Goal: Find specific page/section

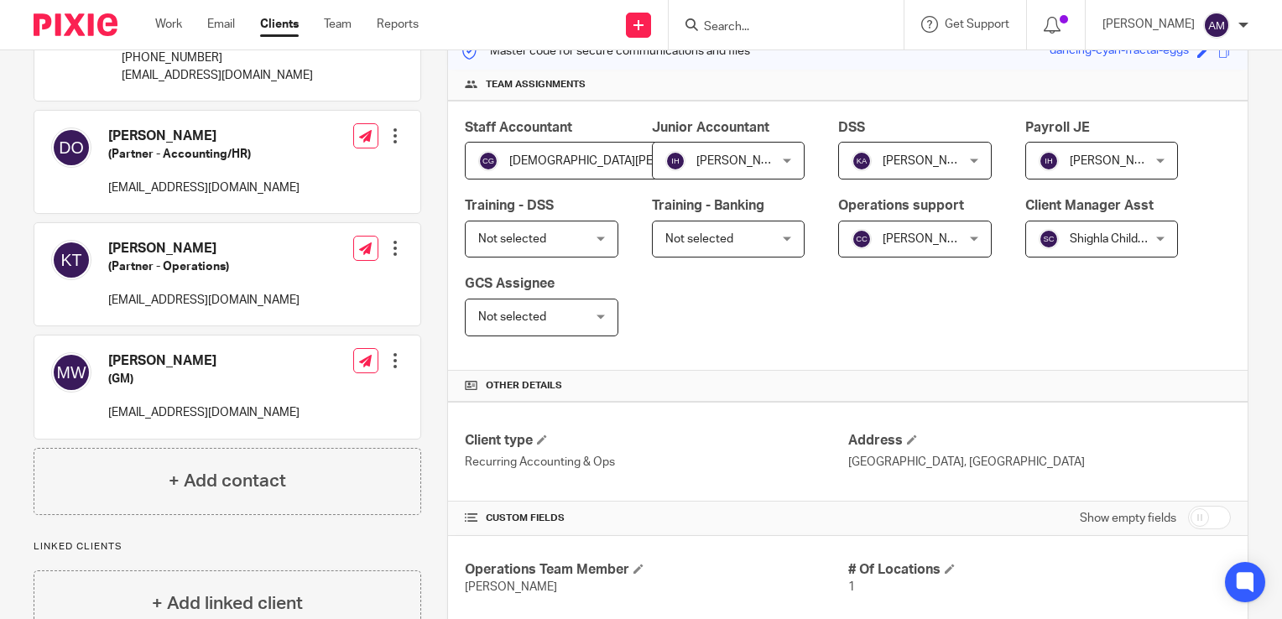
scroll to position [587, 0]
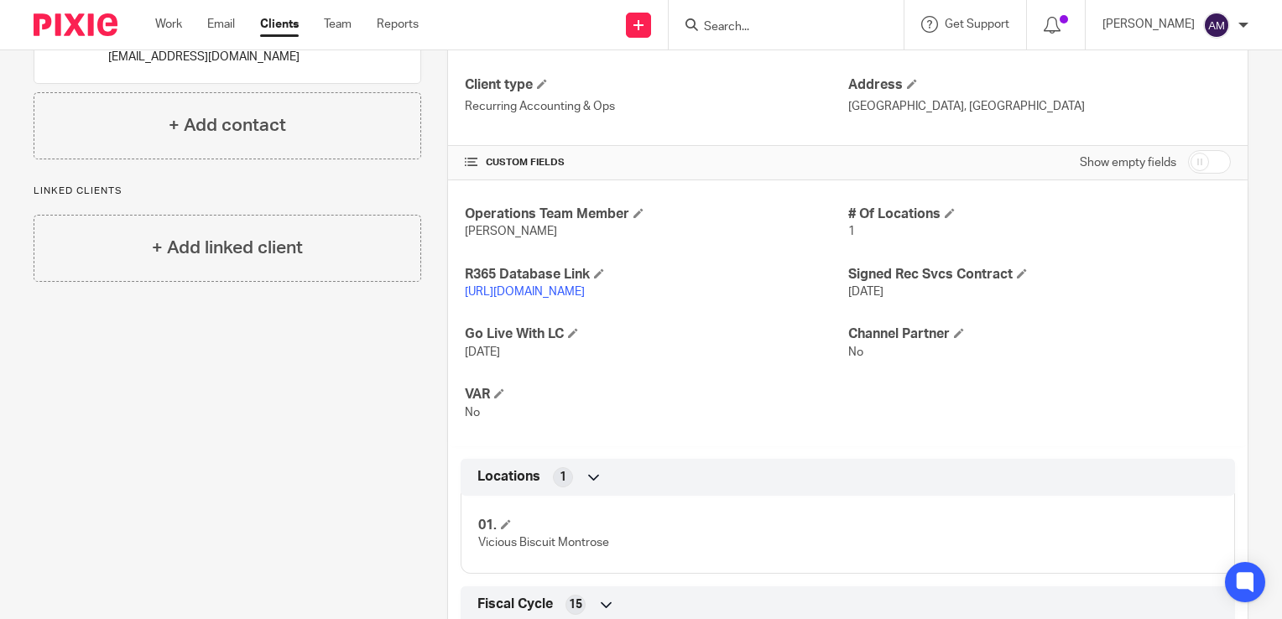
click at [585, 291] on link "https://gmabiscuits.restaurant365.com/" at bounding box center [525, 292] width 120 height 12
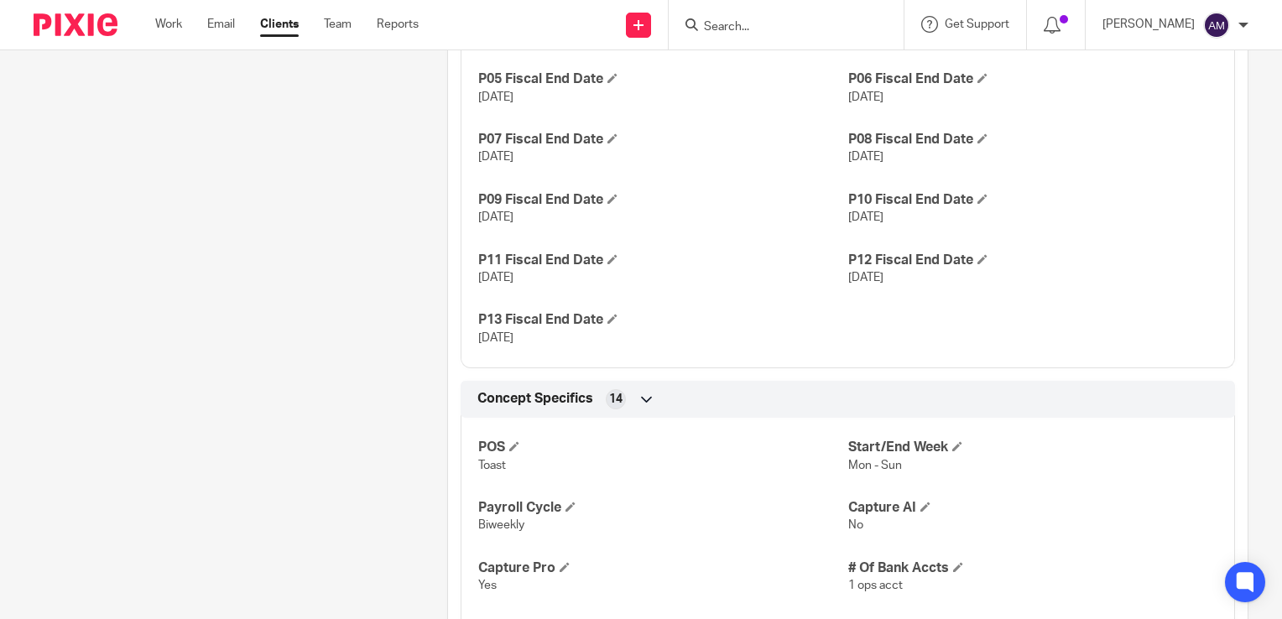
scroll to position [1342, 0]
click at [774, 25] on input "Search" at bounding box center [777, 27] width 151 height 15
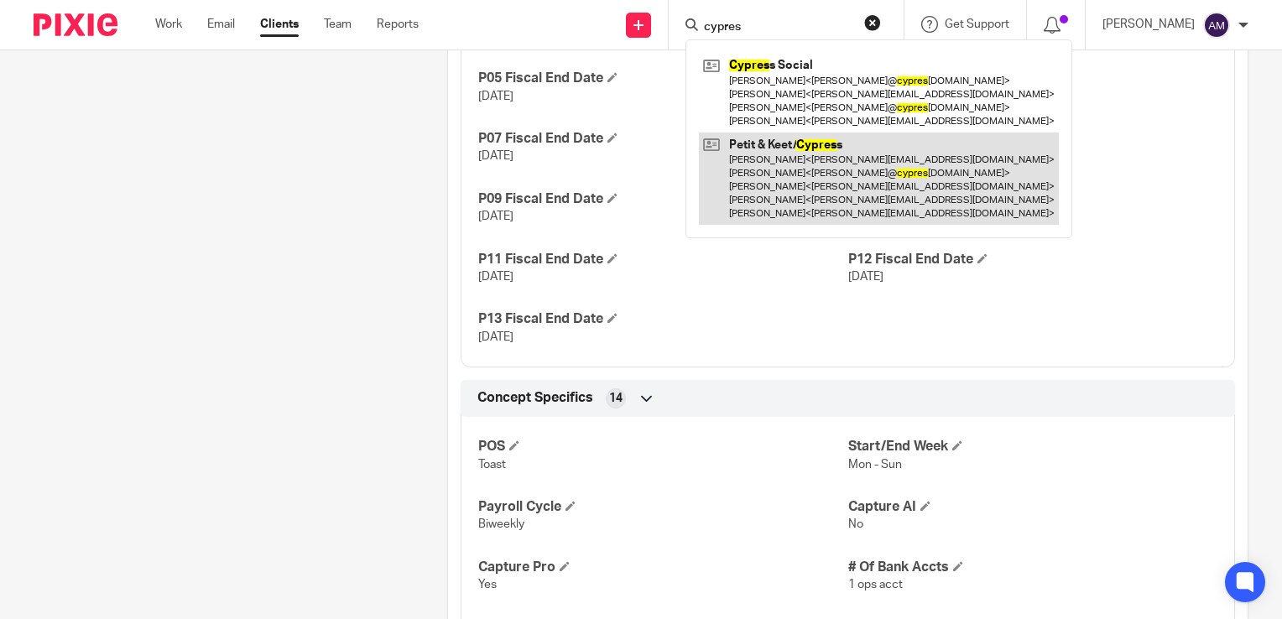
type input "cypres"
click at [804, 185] on link at bounding box center [879, 179] width 360 height 93
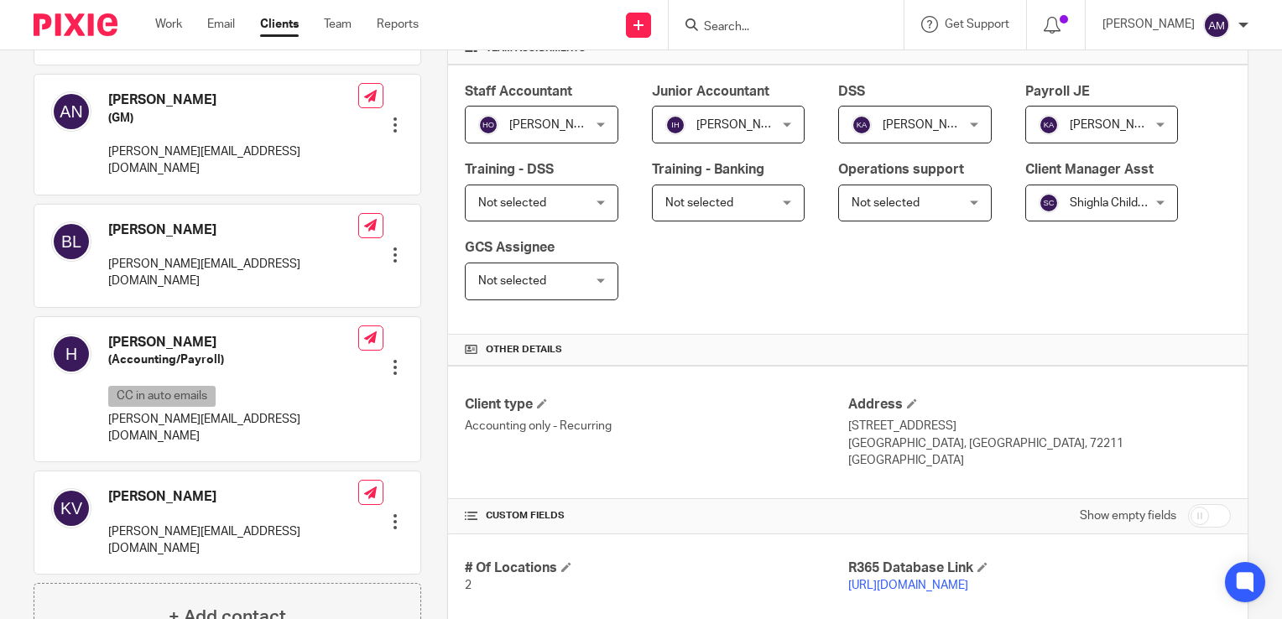
scroll to position [503, 0]
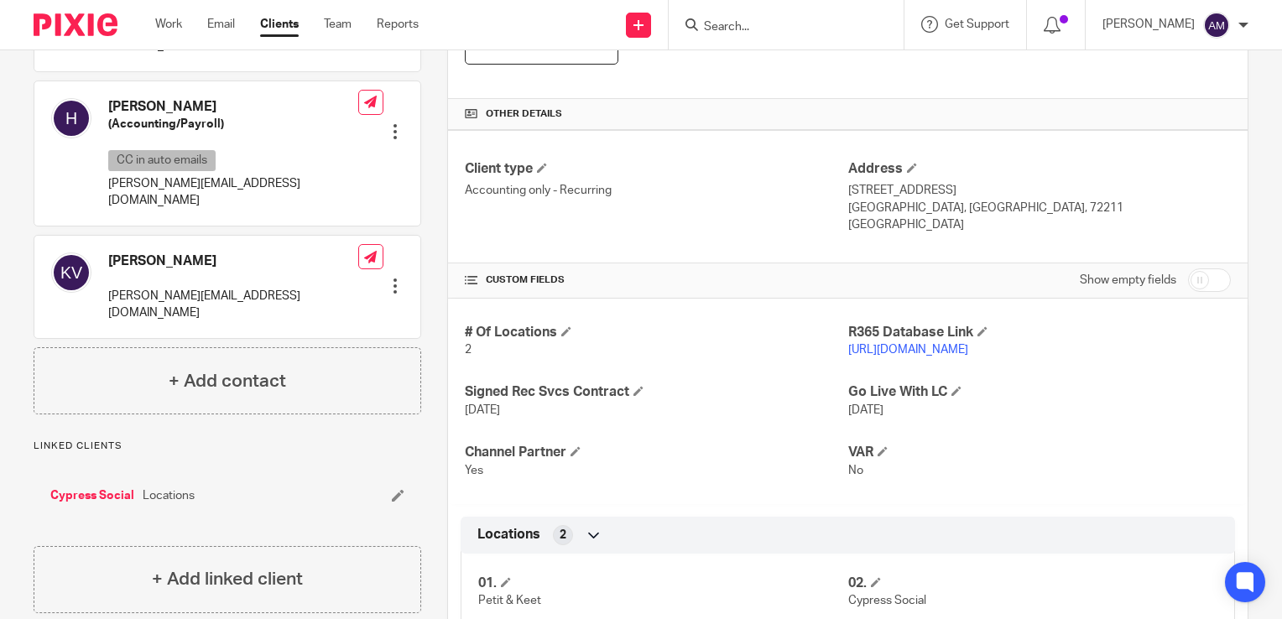
click at [859, 350] on link "https://petitkeet.restaurant365.com/#/user/login" at bounding box center [908, 350] width 120 height 12
click at [750, 28] on input "Search" at bounding box center [777, 27] width 151 height 15
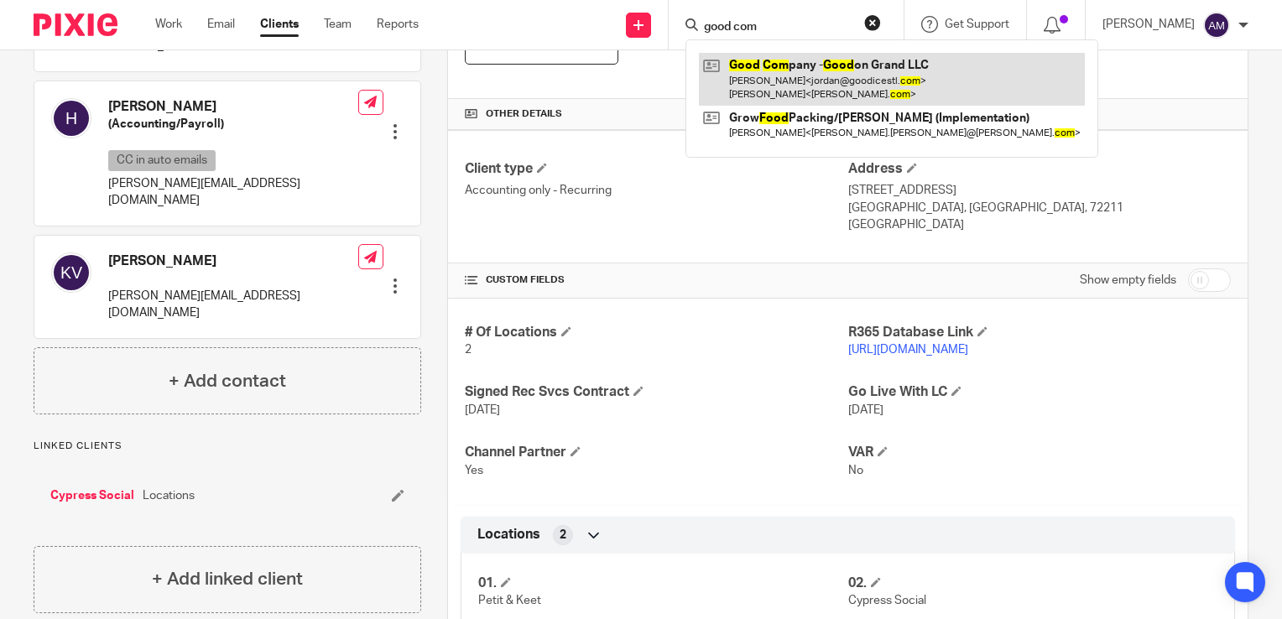
type input "good com"
click at [847, 75] on link at bounding box center [892, 79] width 386 height 52
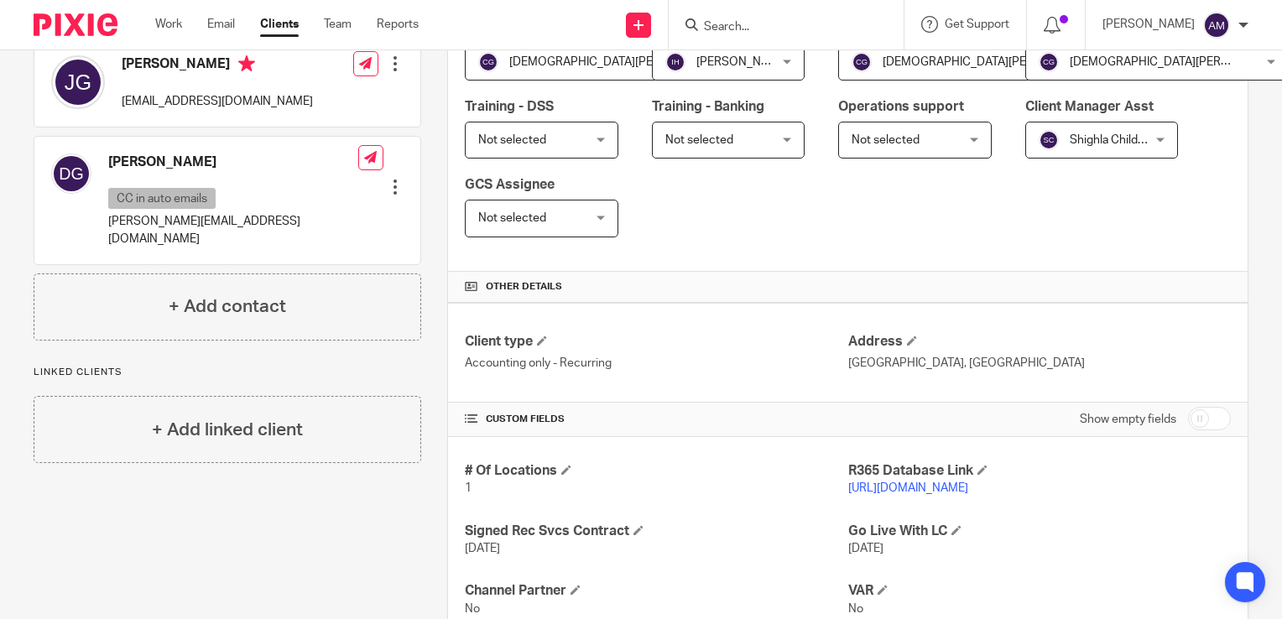
scroll to position [336, 0]
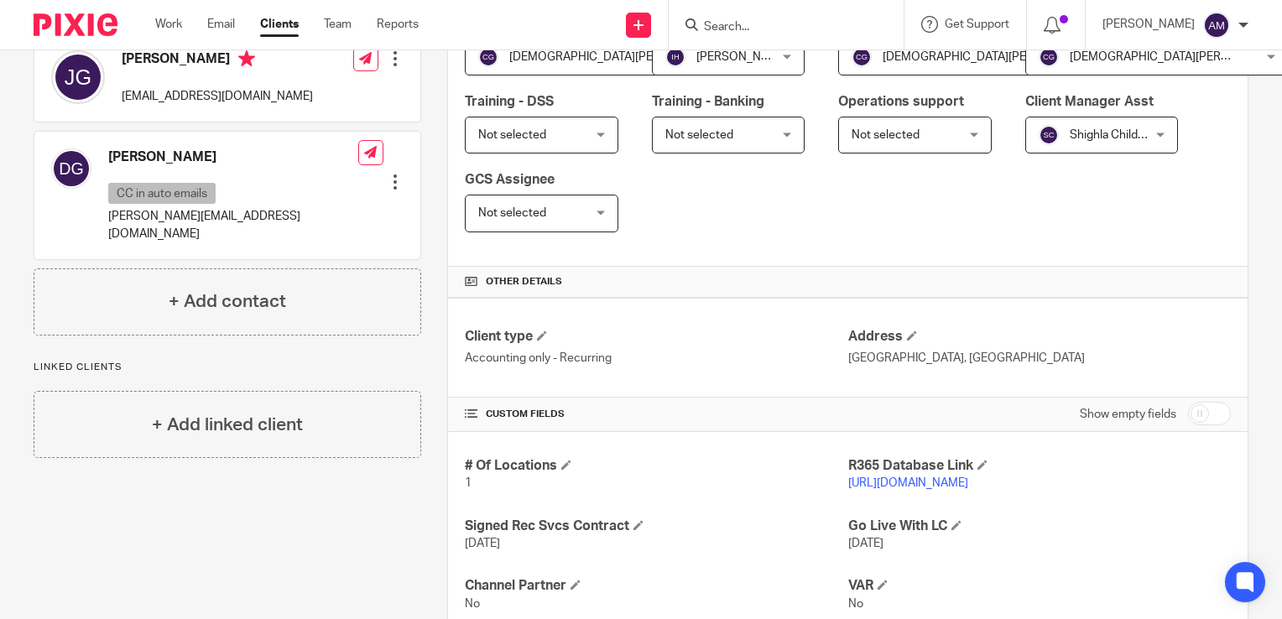
click at [982, 486] on p "[URL][DOMAIN_NAME]" at bounding box center [1039, 483] width 383 height 17
click at [968, 483] on link "https://goodcompany.restaurant365.com" at bounding box center [908, 483] width 120 height 12
click at [772, 25] on input "Search" at bounding box center [777, 27] width 151 height 15
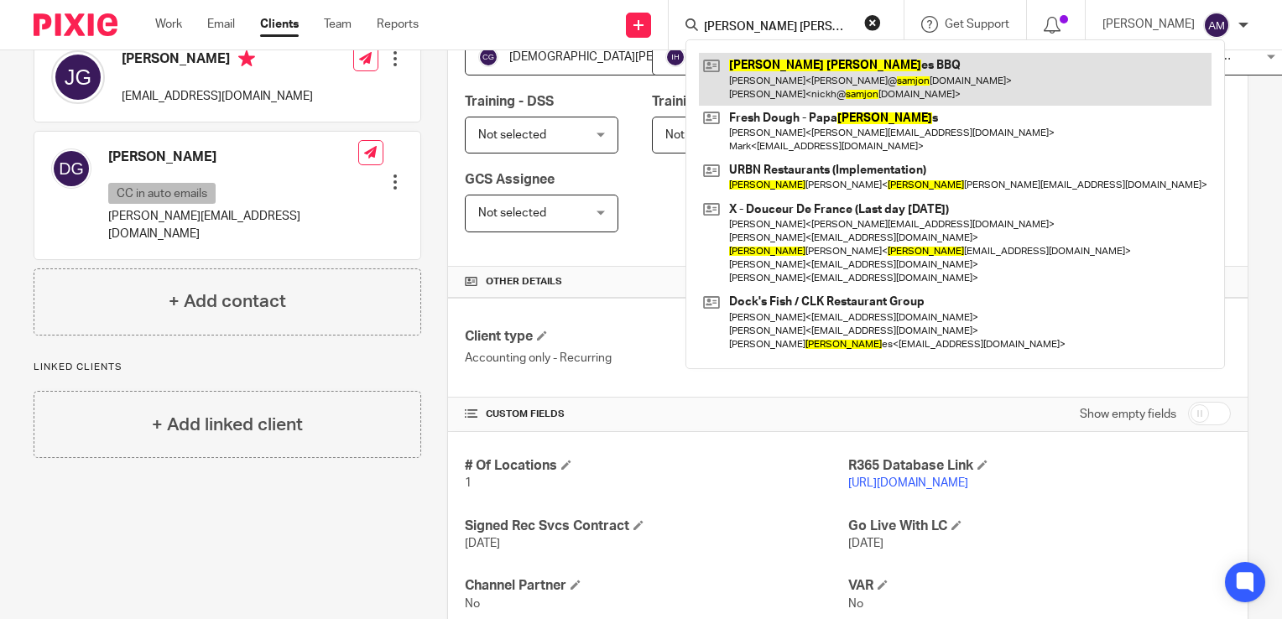
type input "sam jon"
click at [846, 78] on link at bounding box center [955, 79] width 513 height 52
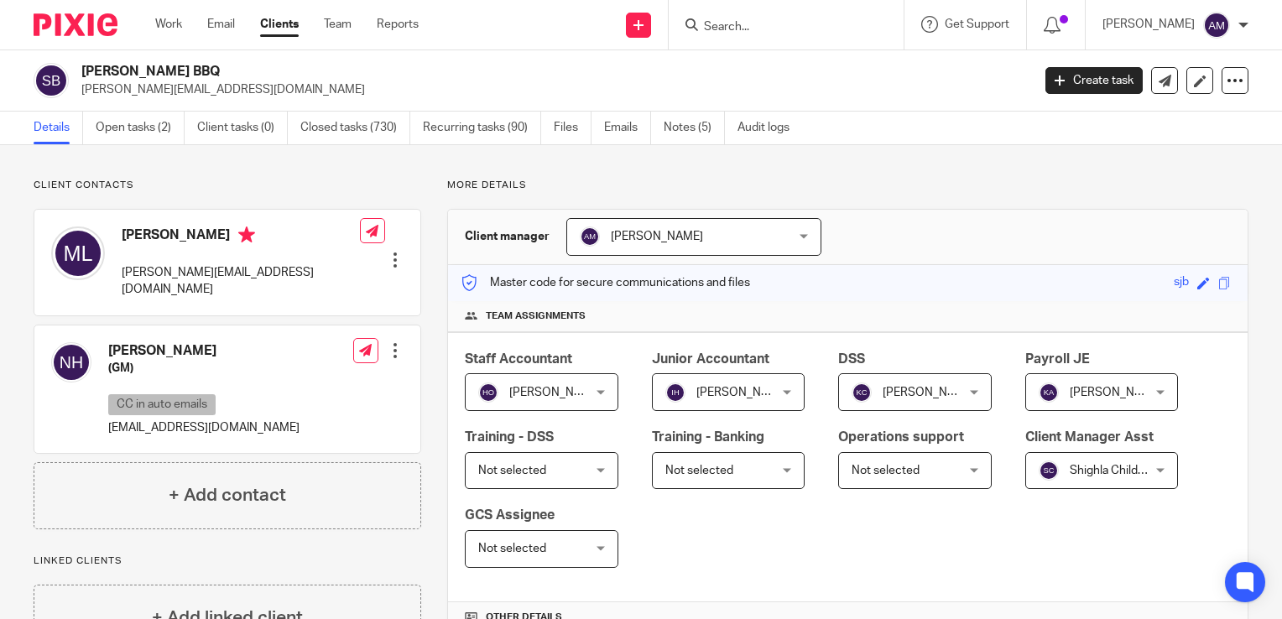
click at [846, 78] on div "Sam Jones BBQ michael@samjonesbbq.com" at bounding box center [550, 80] width 939 height 35
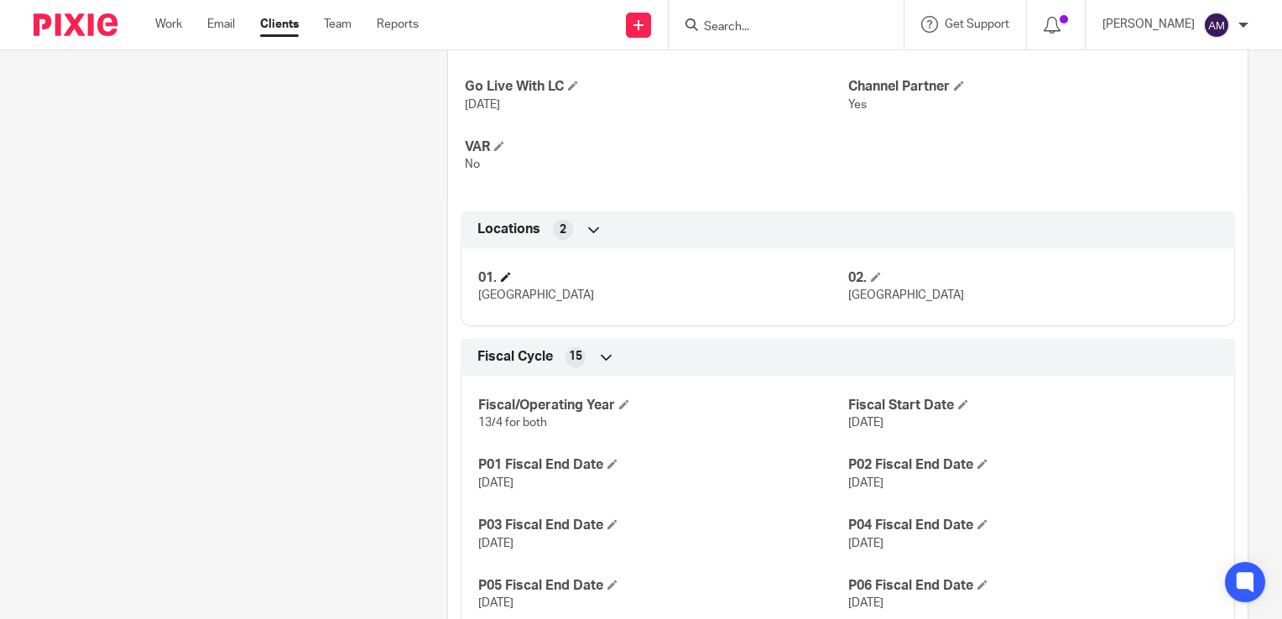
scroll to position [671, 0]
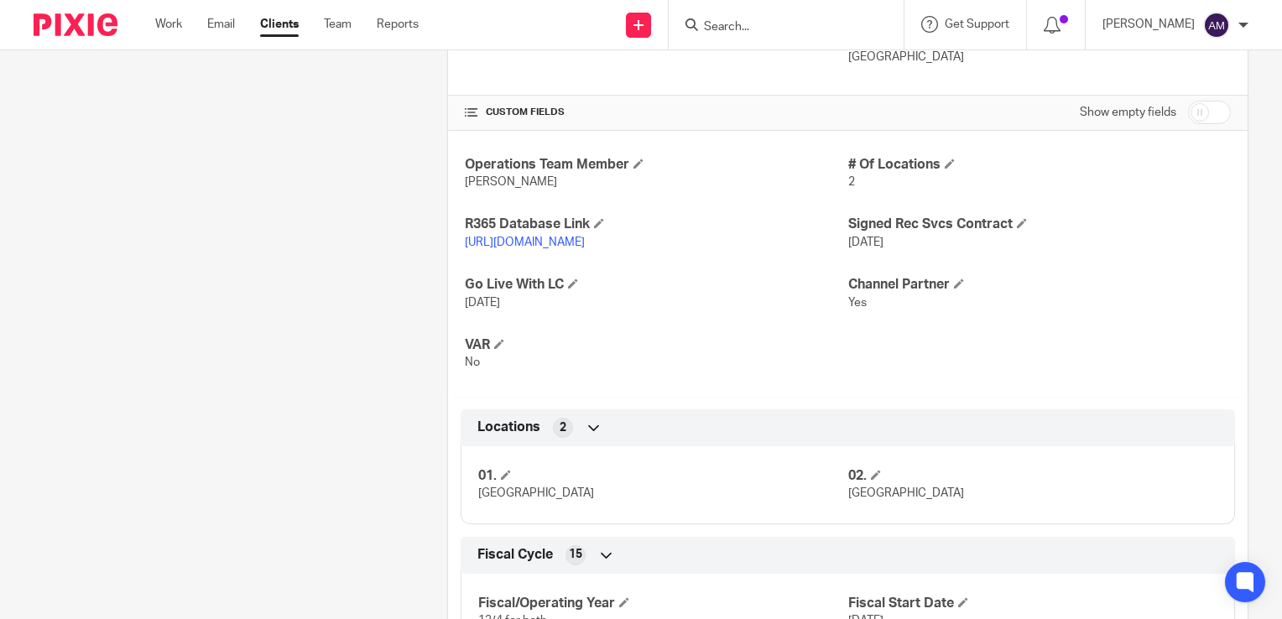
click at [585, 242] on link "https://samjonesbbq.restaurant365.com/#/user/login" at bounding box center [525, 243] width 120 height 12
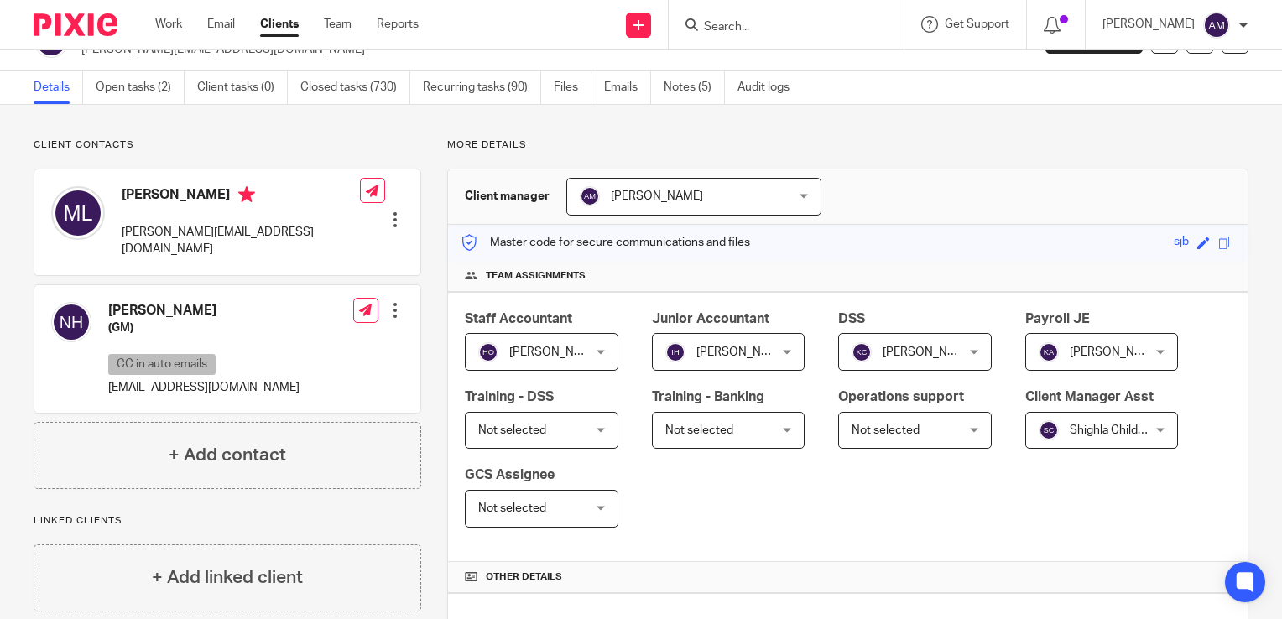
scroll to position [0, 0]
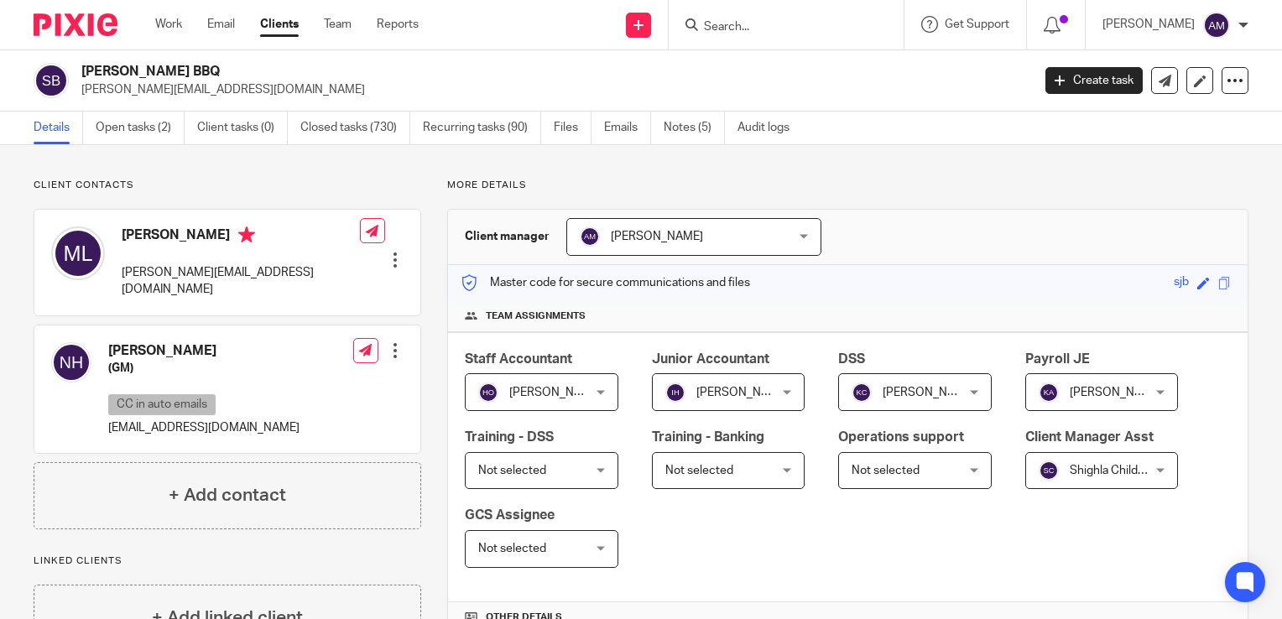
click at [803, 32] on input "Search" at bounding box center [777, 27] width 151 height 15
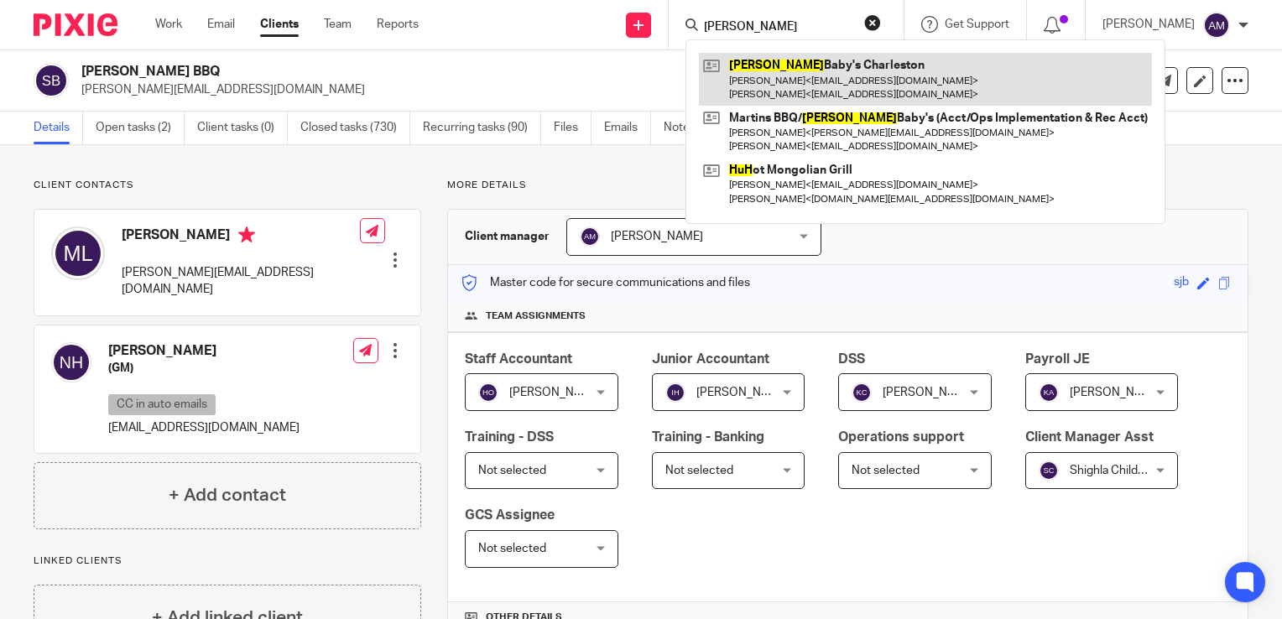
type input "hugh"
click at [826, 76] on link at bounding box center [925, 79] width 453 height 52
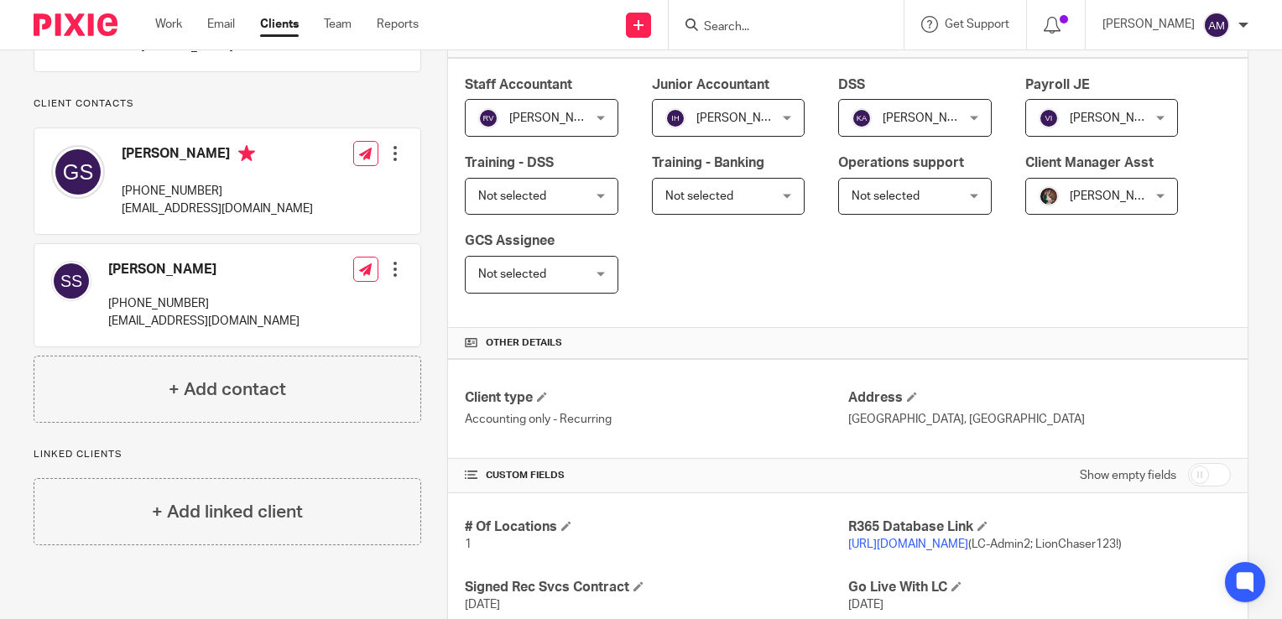
scroll to position [336, 0]
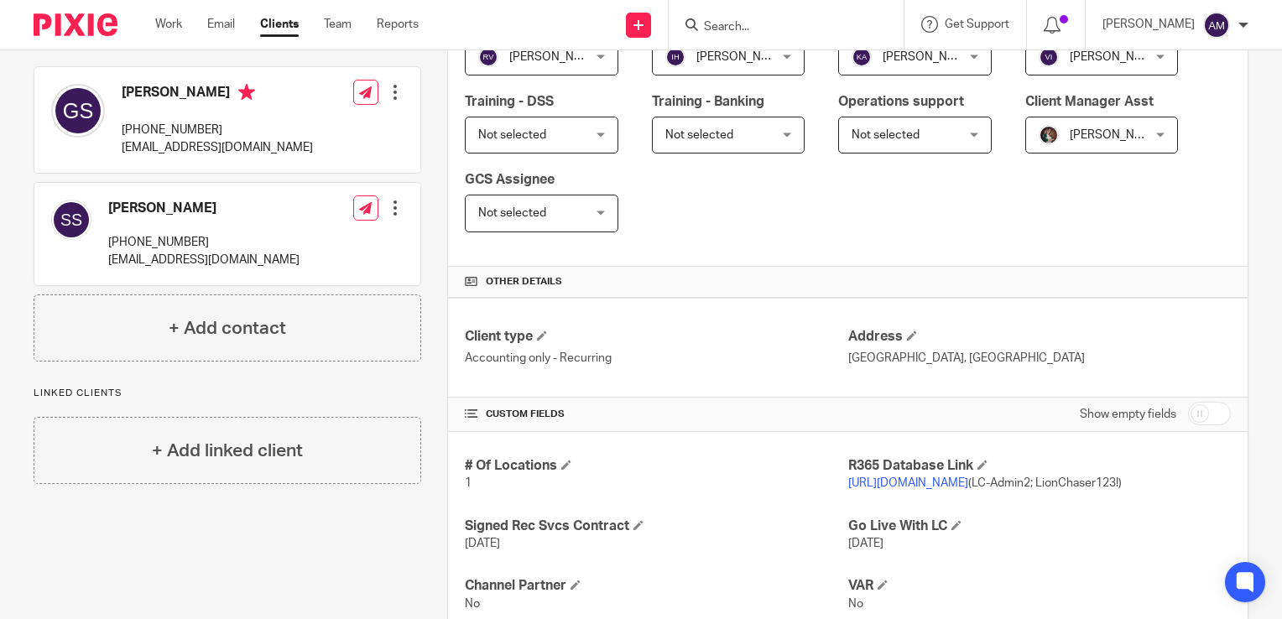
click at [913, 475] on p "[URL][DOMAIN_NAME] (LC-Admin2; LionChaser123!)" at bounding box center [1039, 483] width 383 height 17
click at [914, 479] on link "[URL][DOMAIN_NAME]" at bounding box center [908, 483] width 120 height 12
click at [822, 29] on input "Search" at bounding box center [777, 27] width 151 height 15
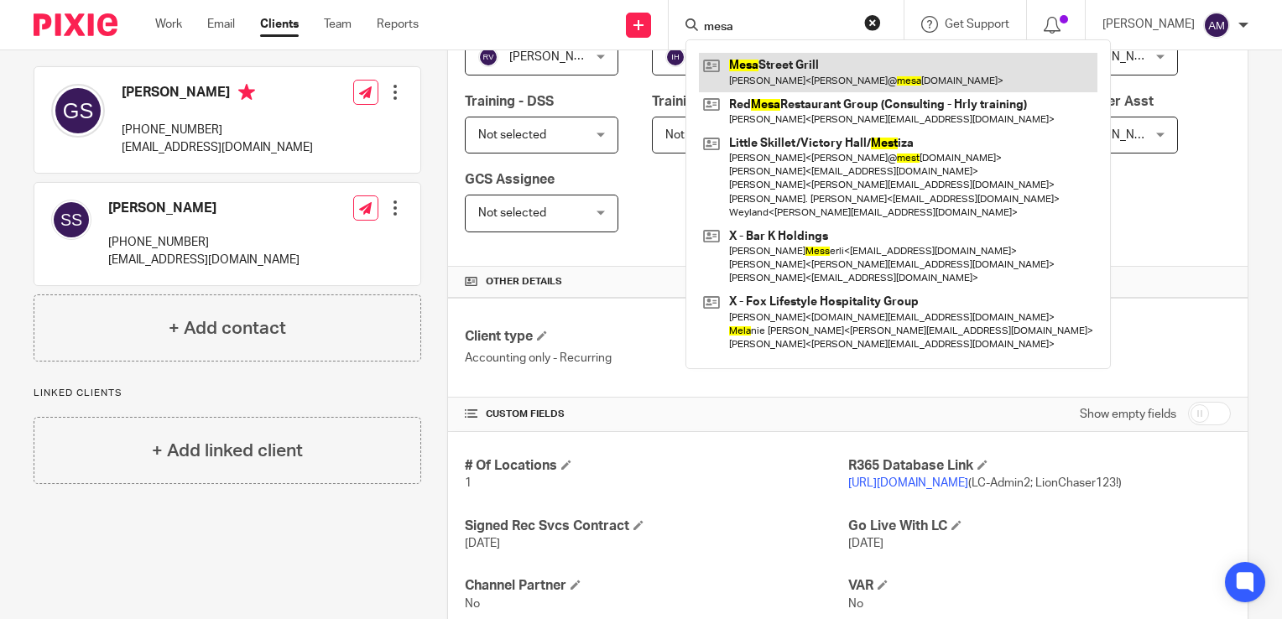
type input "mesa"
click at [832, 63] on link at bounding box center [898, 72] width 398 height 39
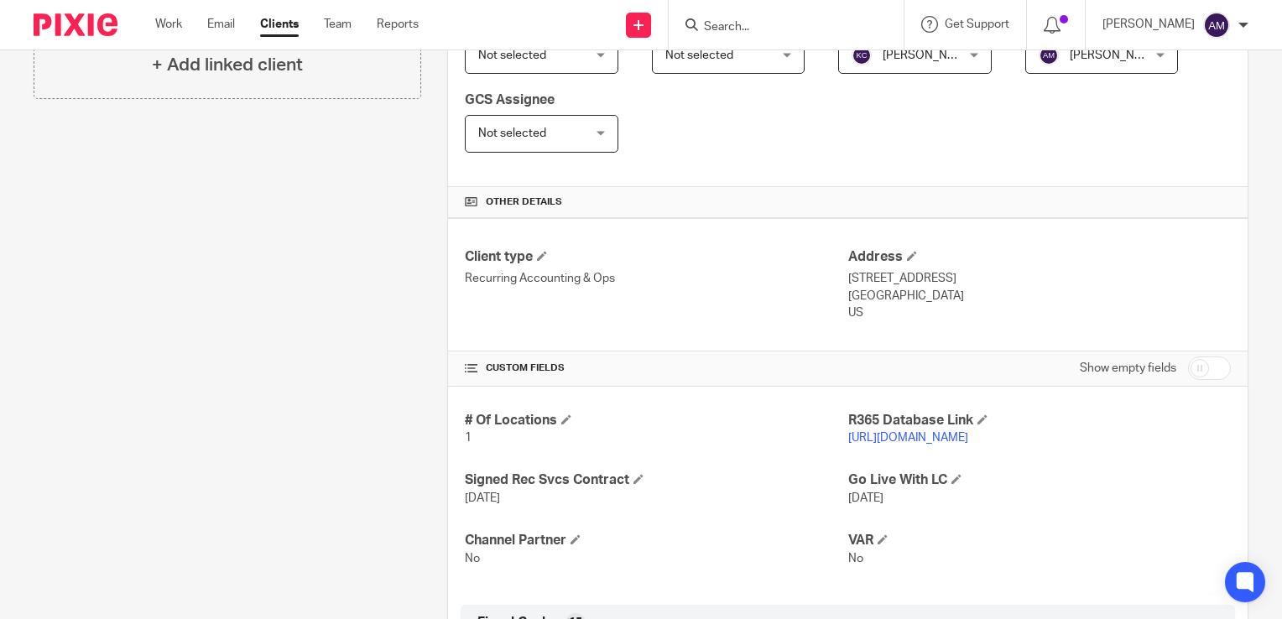
scroll to position [419, 0]
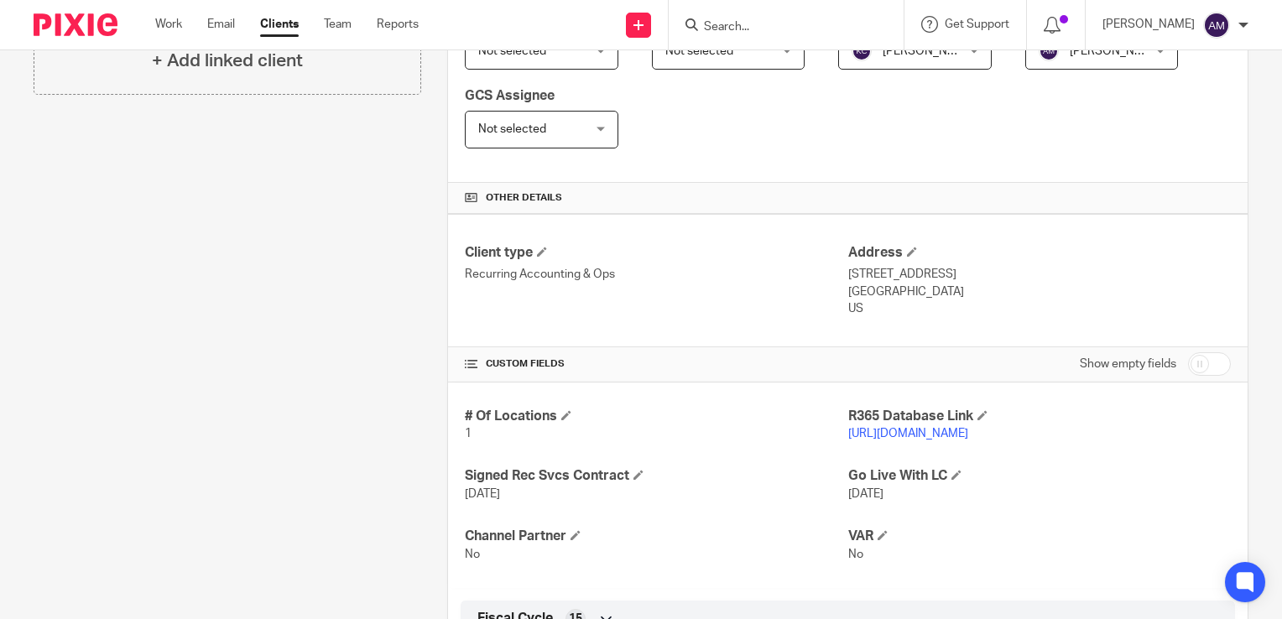
click at [875, 430] on link "[URL][DOMAIN_NAME]" at bounding box center [908, 434] width 120 height 12
